Goal: Information Seeking & Learning: Learn about a topic

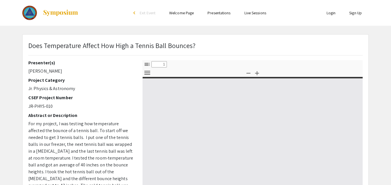
select select "custom"
type input "0"
select select "custom"
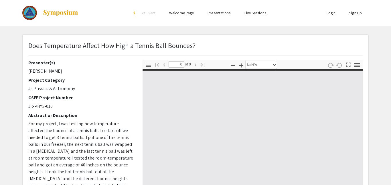
type input "1"
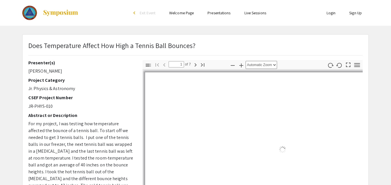
select select "auto"
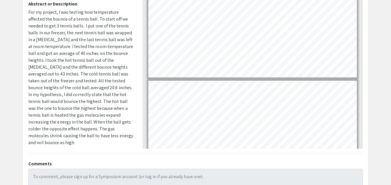
scroll to position [114, 0]
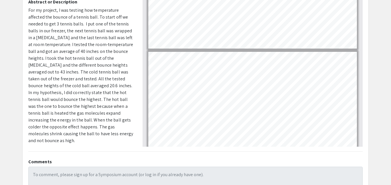
type input "7"
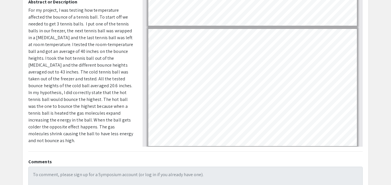
scroll to position [653, 0]
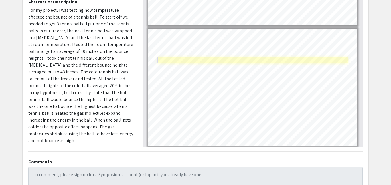
click at [241, 60] on link "Page 7" at bounding box center [253, 60] width 191 height 6
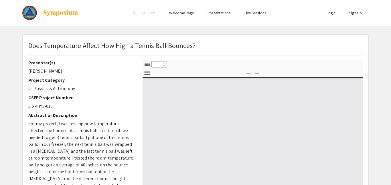
select select "custom"
type input "0"
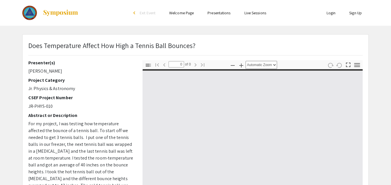
select select "custom"
type input "1"
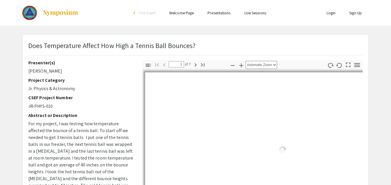
select select "auto"
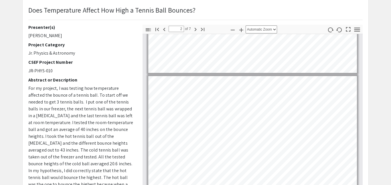
scroll to position [38, 0]
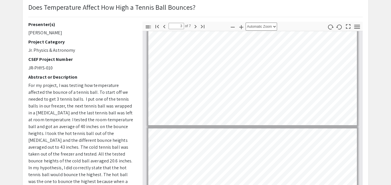
type input "4"
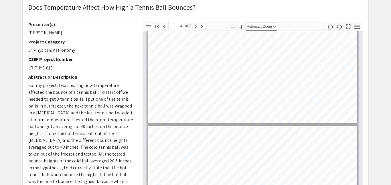
scroll to position [271, 0]
